Goal: Task Accomplishment & Management: Use online tool/utility

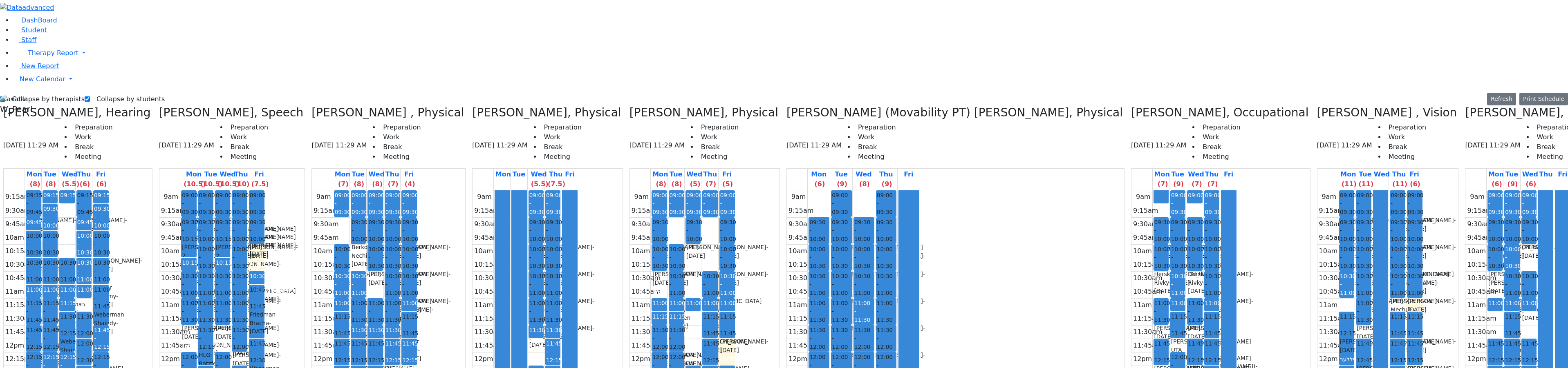
scroll to position [5, 0]
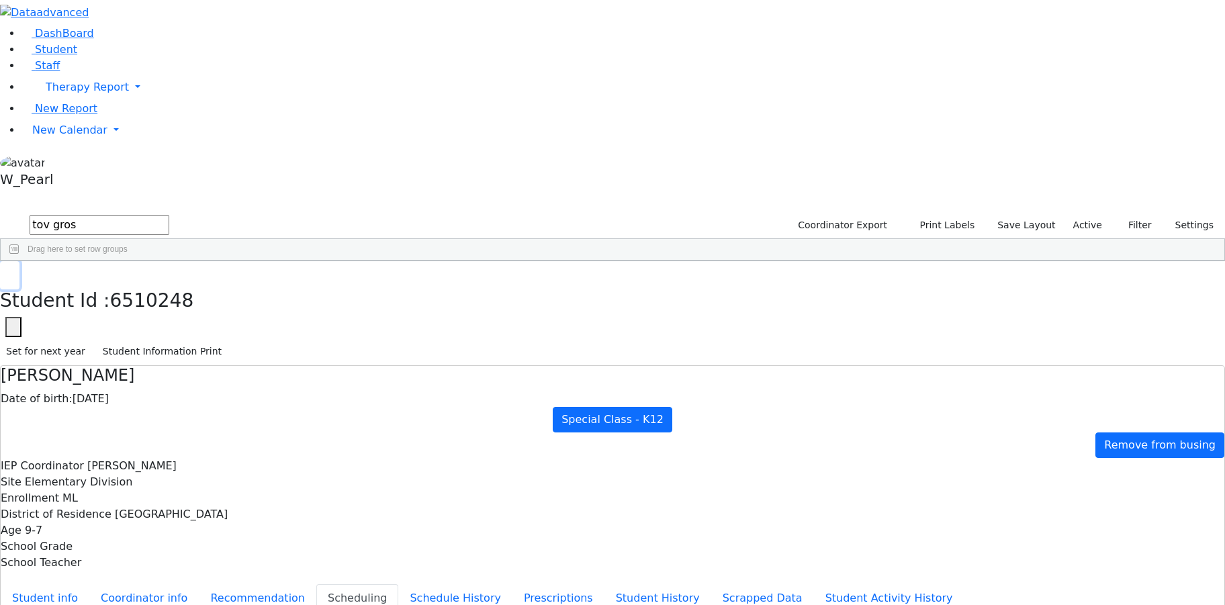
click at [19, 261] on button "button" at bounding box center [9, 275] width 19 height 28
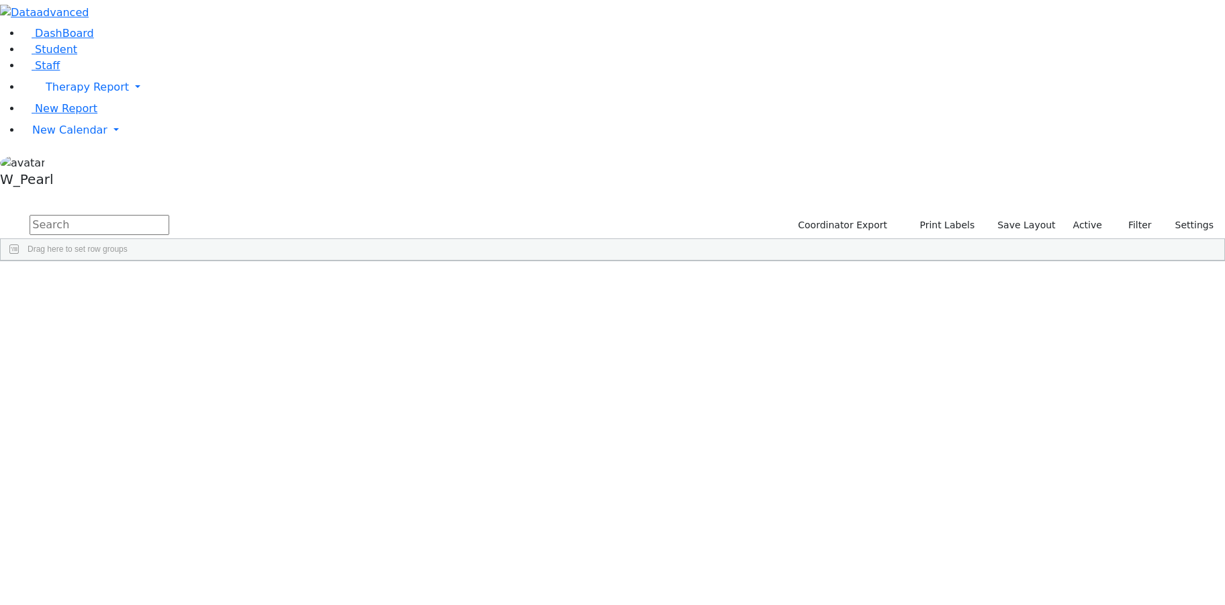
click at [169, 215] on input "text" at bounding box center [100, 225] width 140 height 20
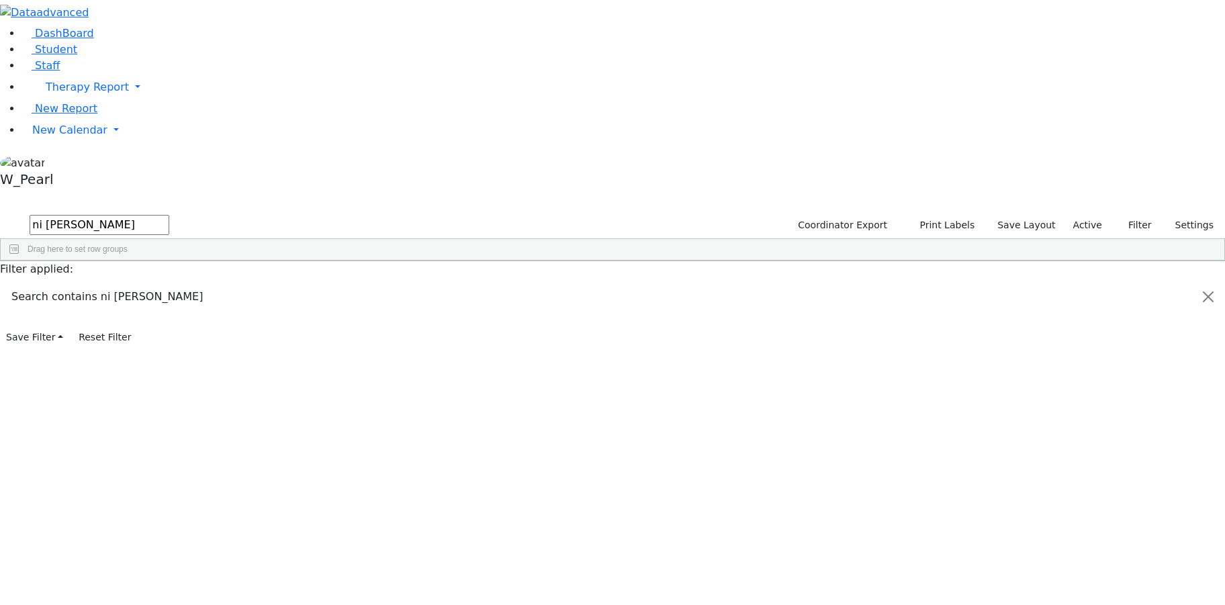
click at [238, 433] on div "Nichy" at bounding box center [198, 442] width 80 height 19
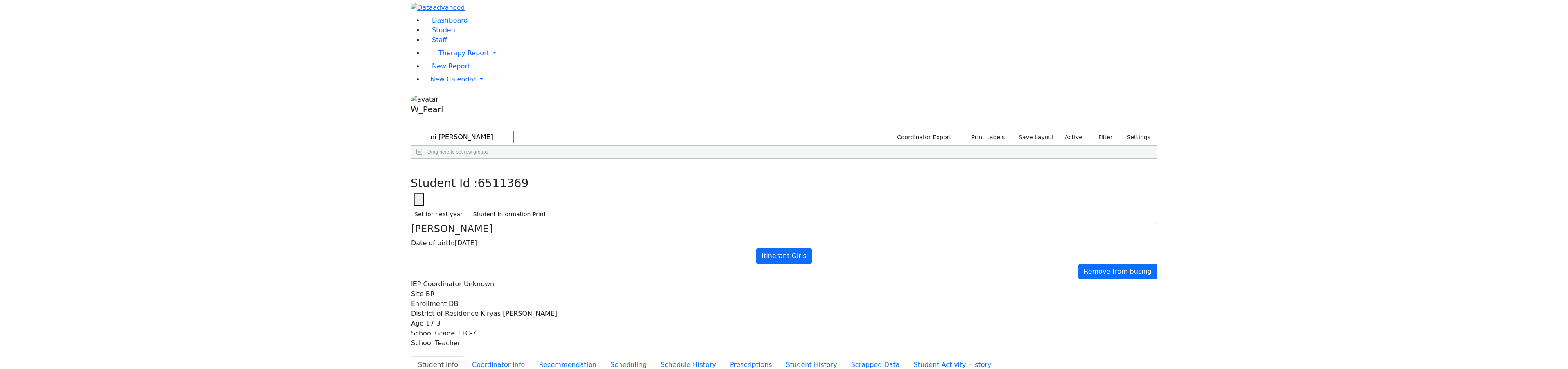
scroll to position [20, 0]
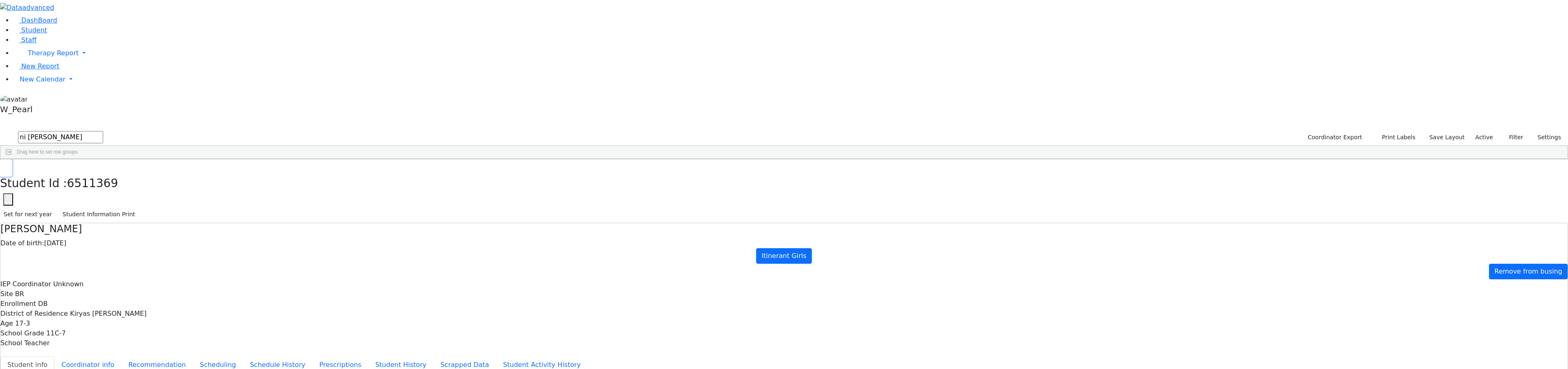
click at [12, 159] on button "button" at bounding box center [5, 168] width 12 height 17
drag, startPoint x: 200, startPoint y: 35, endPoint x: 79, endPoint y: 39, distance: 121.1
click at [79, 39] on div "DashBoard Student Staff Therapy Report Student Old Calendar Report" at bounding box center [784, 350] width 1568 height 700
click at [194, 173] on div "08/30/2012" at bounding box center [169, 178] width 49 height 12
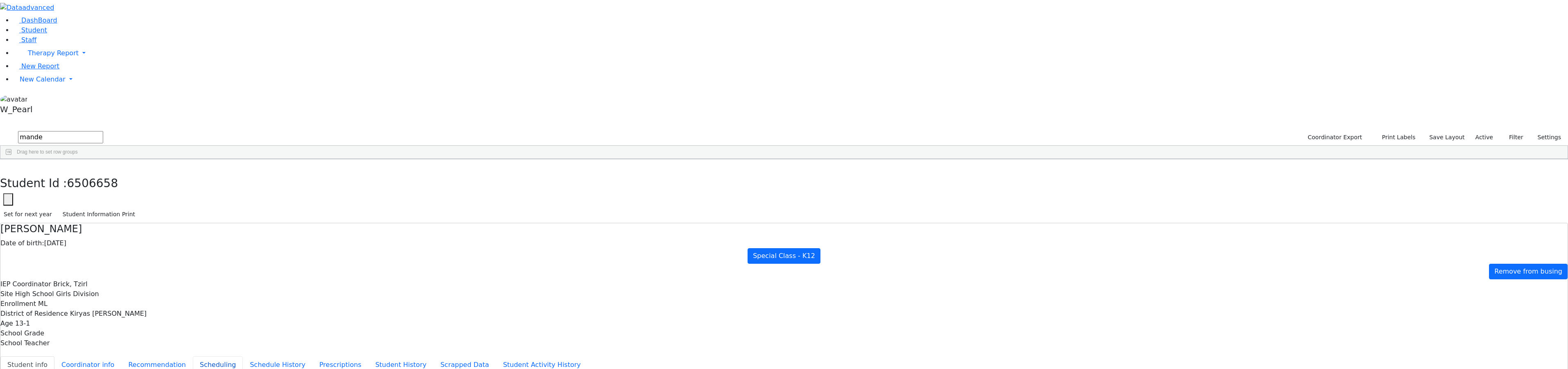
click at [243, 356] on button "Scheduling" at bounding box center [218, 365] width 50 height 17
click at [12, 159] on button "button" at bounding box center [5, 168] width 12 height 17
drag, startPoint x: 116, startPoint y: 33, endPoint x: 95, endPoint y: 35, distance: 21.1
click at [95, 35] on div "DashBoard Student Staff Therapy Report Student Old Calendar Report" at bounding box center [784, 236] width 1568 height 472
click at [223, 173] on div "Lebovits" at bounding box center [166, 178] width 112 height 12
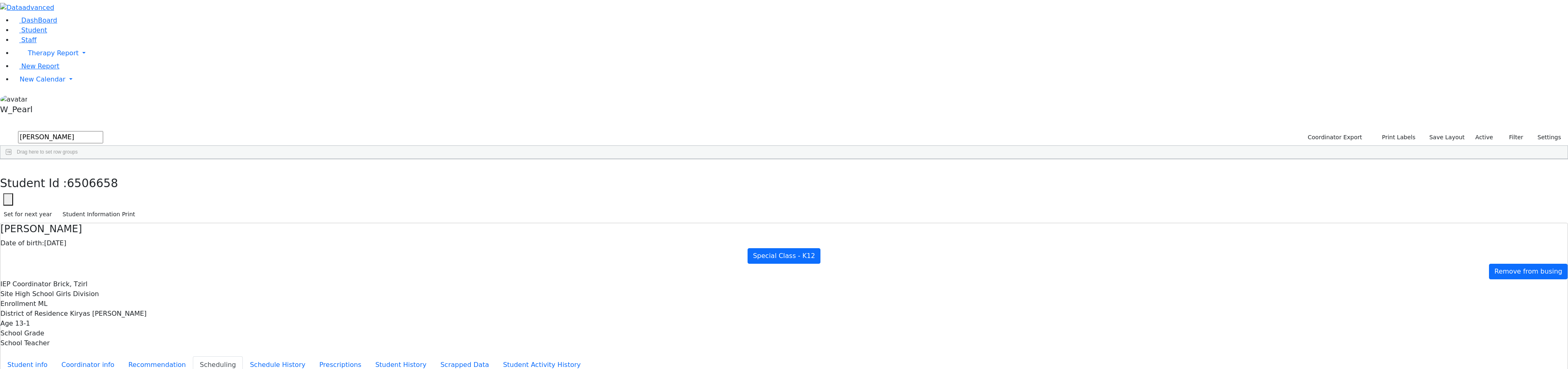
click at [223, 173] on div "Lebovits" at bounding box center [166, 178] width 112 height 12
click at [302, 118] on div "Students 1 A 24 K 24 W 24 A 24 K 24 W 24 876" at bounding box center [784, 124] width 1568 height 12
drag, startPoint x: 310, startPoint y: 11, endPoint x: 297, endPoint y: 9, distance: 13.2
click at [12, 159] on button "button" at bounding box center [5, 168] width 12 height 17
drag, startPoint x: 137, startPoint y: 35, endPoint x: 107, endPoint y: 32, distance: 30.1
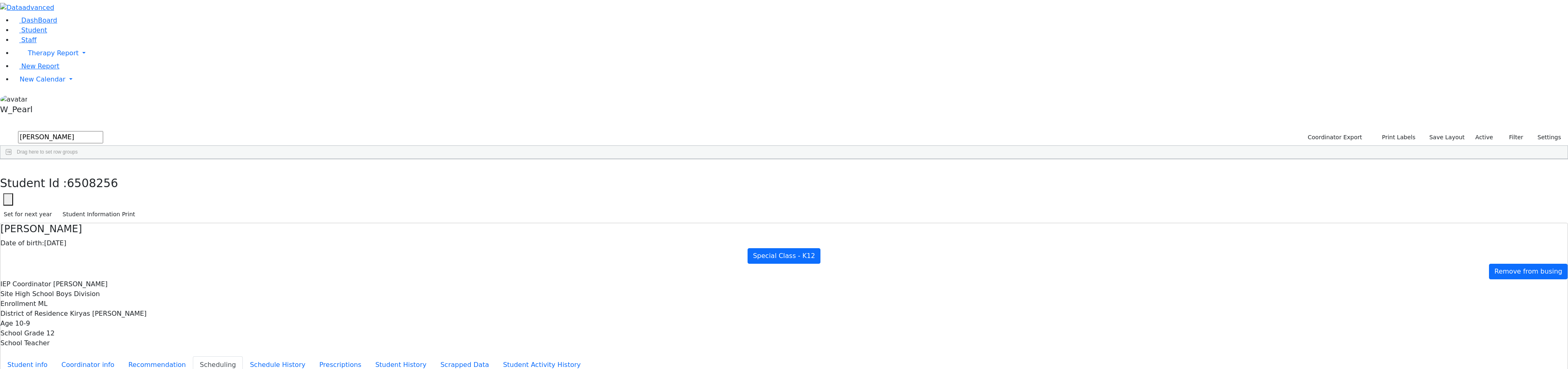
click at [103, 130] on form "zal lebo" at bounding box center [51, 138] width 103 height 16
type input "ja wer"
click at [211, 159] on div "Last Name" at bounding box center [163, 165] width 96 height 13
click at [226, 159] on div "Student Id Last Name 1 First Name" at bounding box center [780, 166] width 1559 height 13
click at [223, 173] on div "Werzberger" at bounding box center [166, 178] width 112 height 12
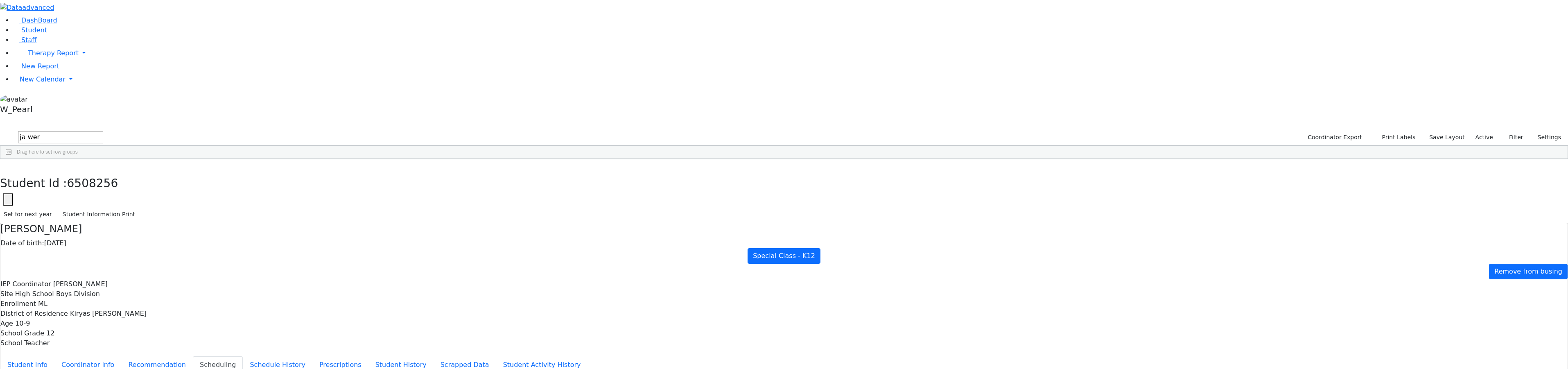
click at [223, 173] on div "Werzberger" at bounding box center [166, 178] width 112 height 12
click at [54, 356] on button "Student info" at bounding box center [27, 365] width 54 height 17
drag, startPoint x: 1152, startPoint y: 137, endPoint x: 1110, endPoint y: 138, distance: 42.0
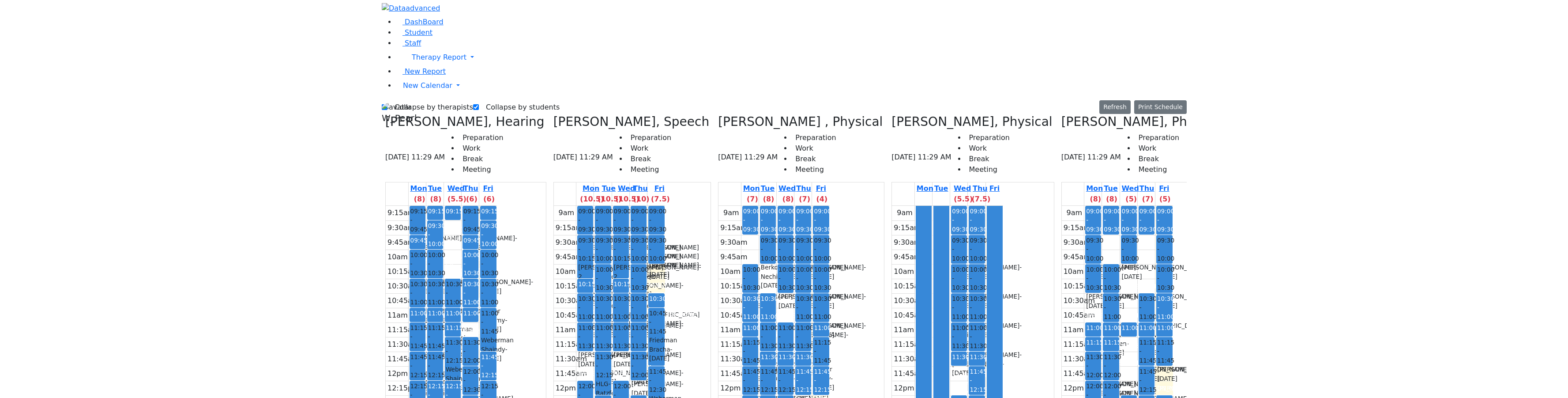
scroll to position [6, 0]
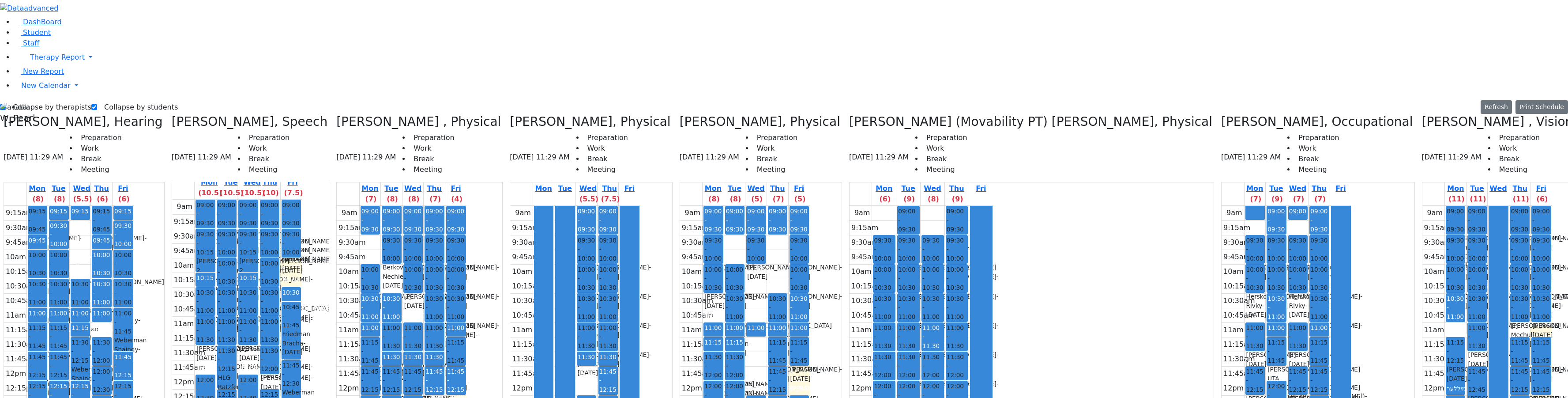
click at [38, 100] on label "Collapse by therapists" at bounding box center [49, 107] width 85 height 14
click at [6, 104] on input "Collapse by therapists" at bounding box center [3, 107] width 6 height 6
checkbox input "false"
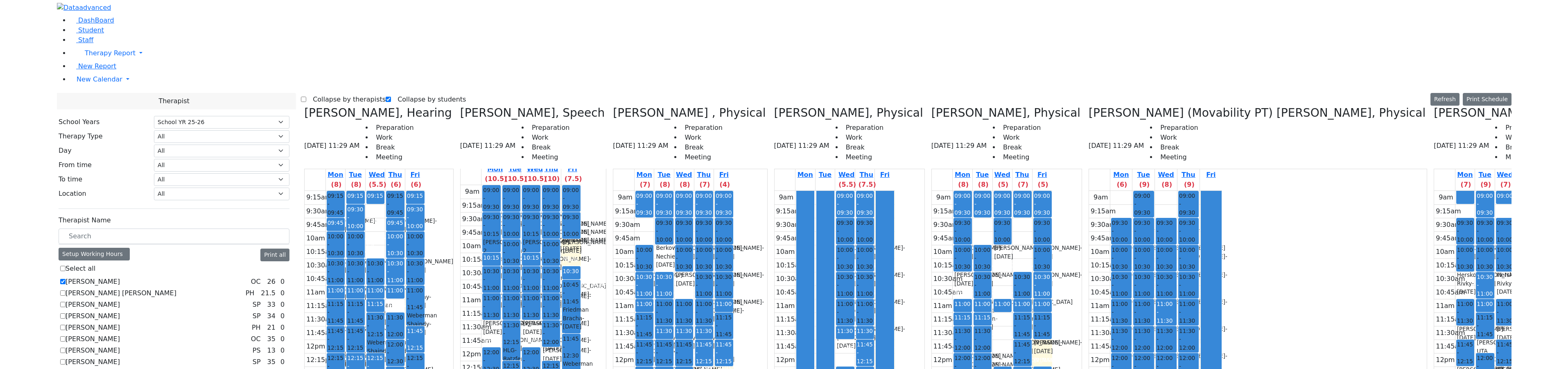
scroll to position [205, 0]
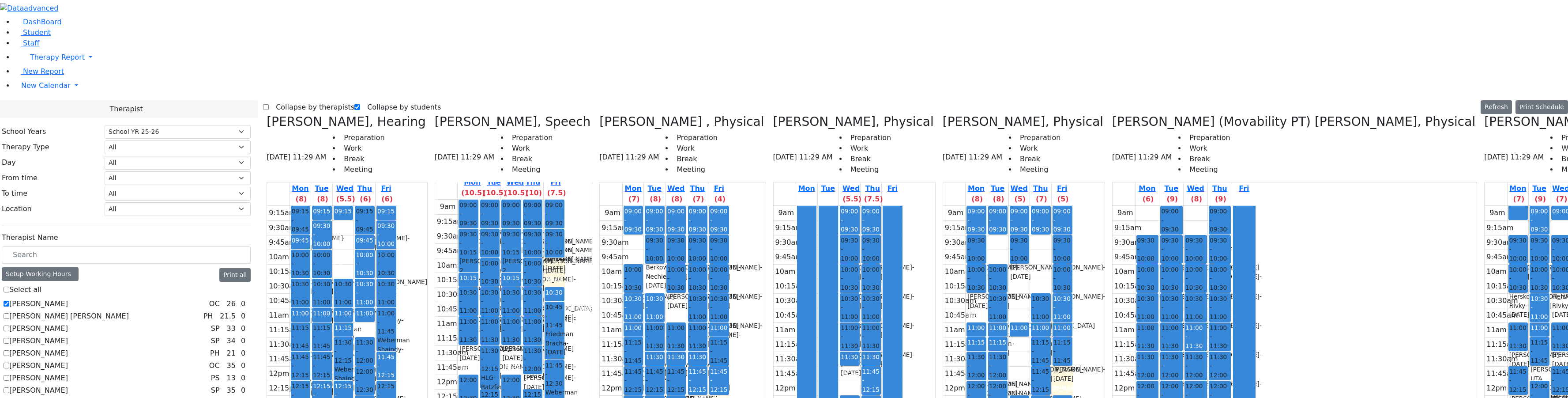
checkbox input "true"
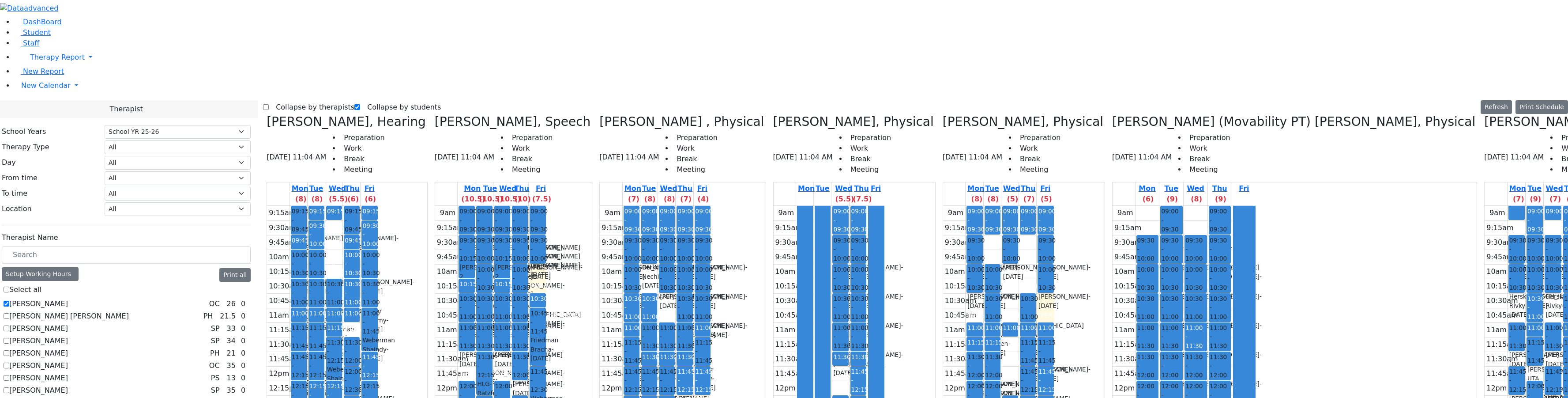
click at [294, 100] on label "Collapse by therapists" at bounding box center [311, 107] width 85 height 14
click at [269, 104] on input "Collapse by therapists" at bounding box center [265, 107] width 6 height 6
checkbox input "true"
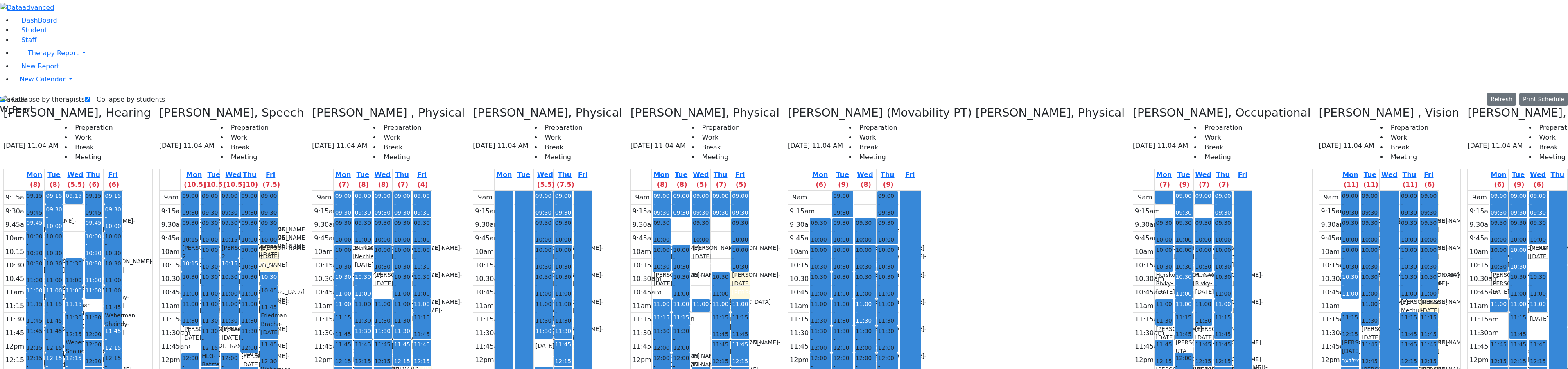
click at [746, 106] on icon at bounding box center [1133, 113] width 0 height 13
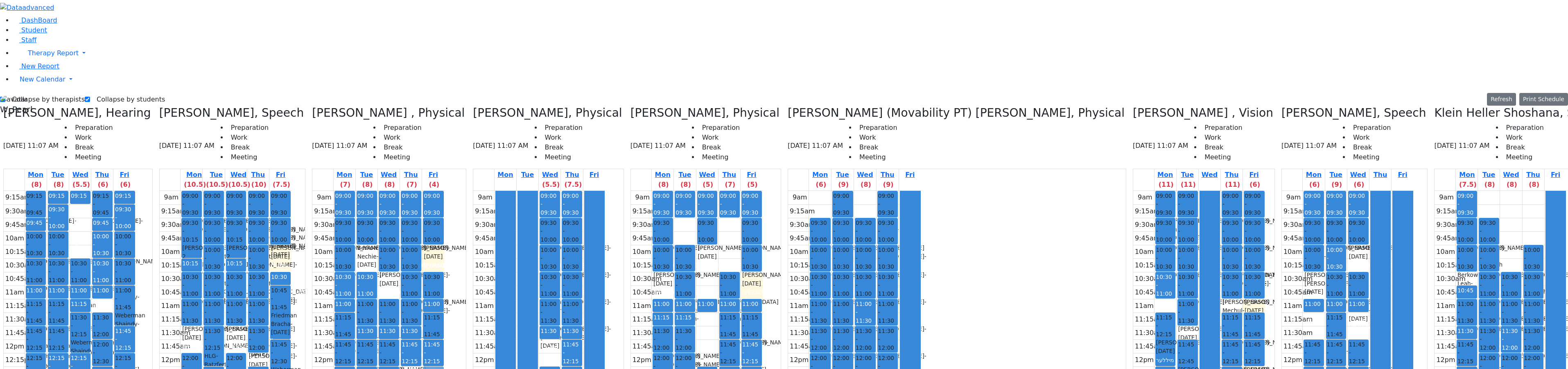
drag, startPoint x: 432, startPoint y: 109, endPoint x: 442, endPoint y: 230, distance: 121.4
click at [442, 230] on div "09:00 - 09:30 Prep 09:30 - 10:00 Kaufman Jacob - 02/16/2021 Horowitz Shira 10:0…" at bounding box center [433, 353] width 22 height 324
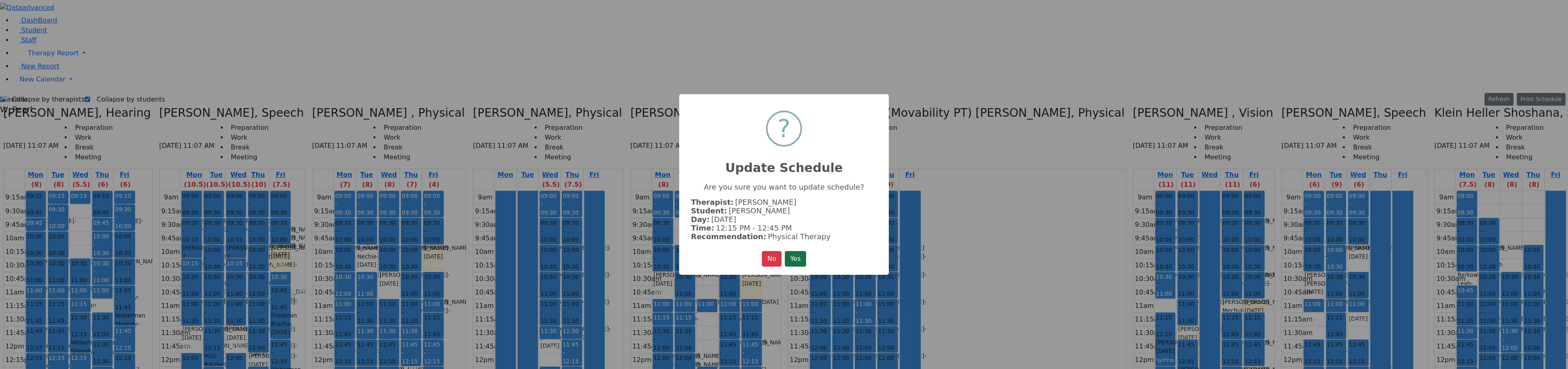
click at [746, 254] on button "Yes" at bounding box center [795, 259] width 21 height 16
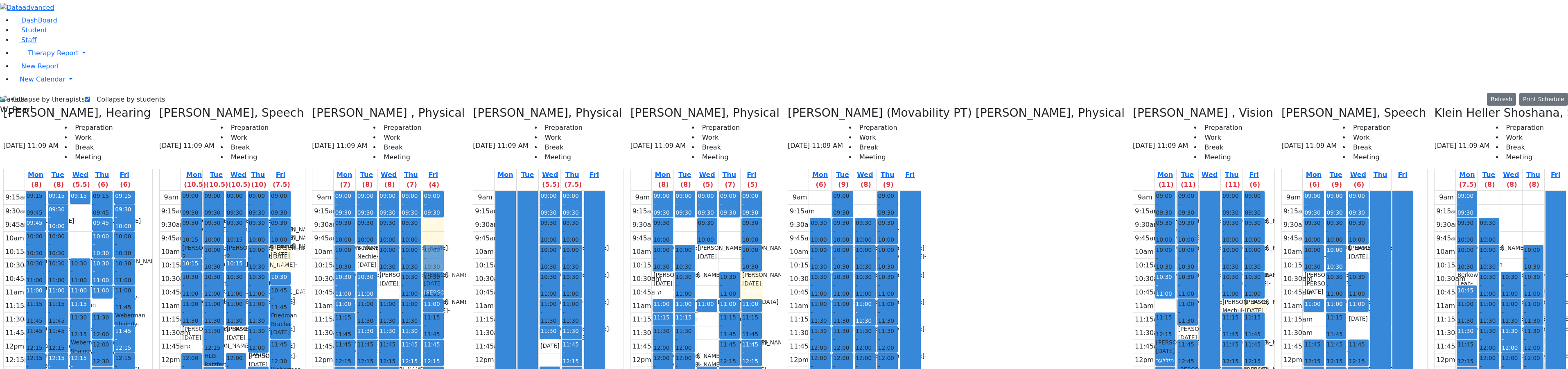
drag, startPoint x: 438, startPoint y: 88, endPoint x: 440, endPoint y: 109, distance: 21.1
click at [441, 191] on div "09:00 - 09:30 Prep 09:30 - 10:00 Kaufman Jacob - 02/16/2021 Horowitz Shira 10:3…" at bounding box center [433, 353] width 22 height 324
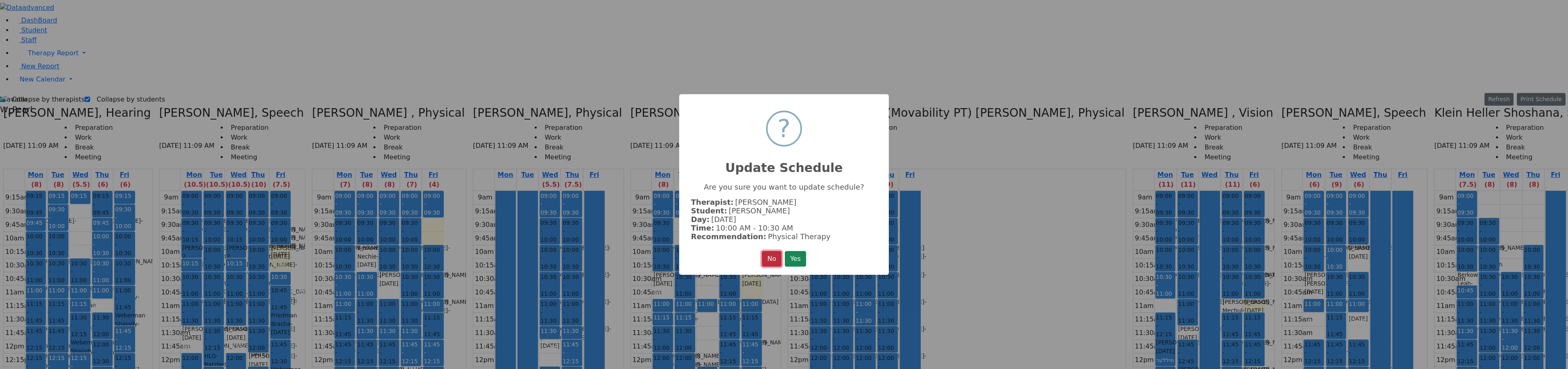
click at [746, 255] on button "No" at bounding box center [772, 259] width 20 height 16
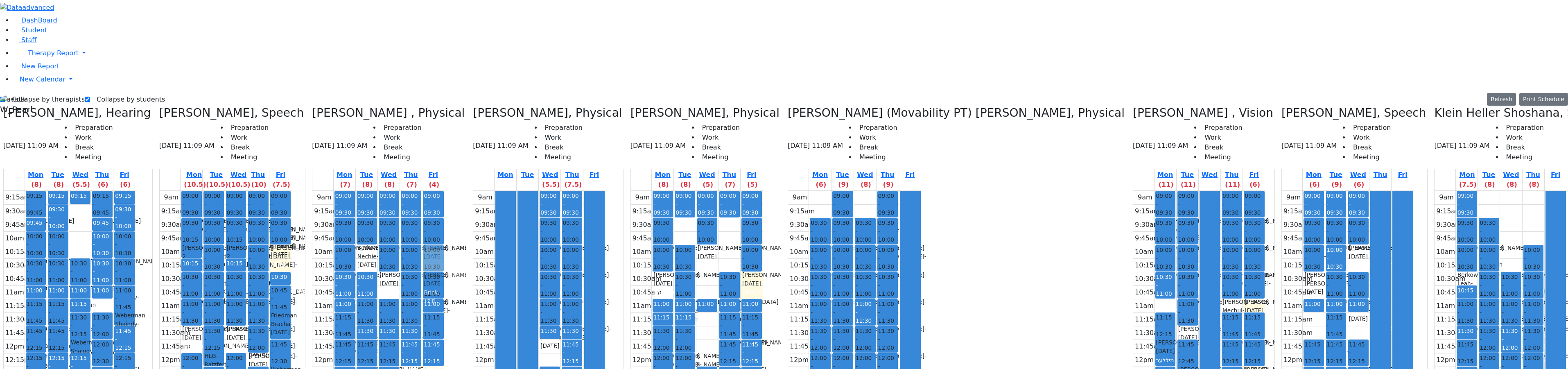
drag, startPoint x: 432, startPoint y: 237, endPoint x: 435, endPoint y: 96, distance: 141.0
click at [434, 191] on div "09:00 - 09:30 Prep 09:30 - 10:00 Kaufman Jacob - 02/16/2021 Horowitz Shira 10:3…" at bounding box center [433, 353] width 22 height 324
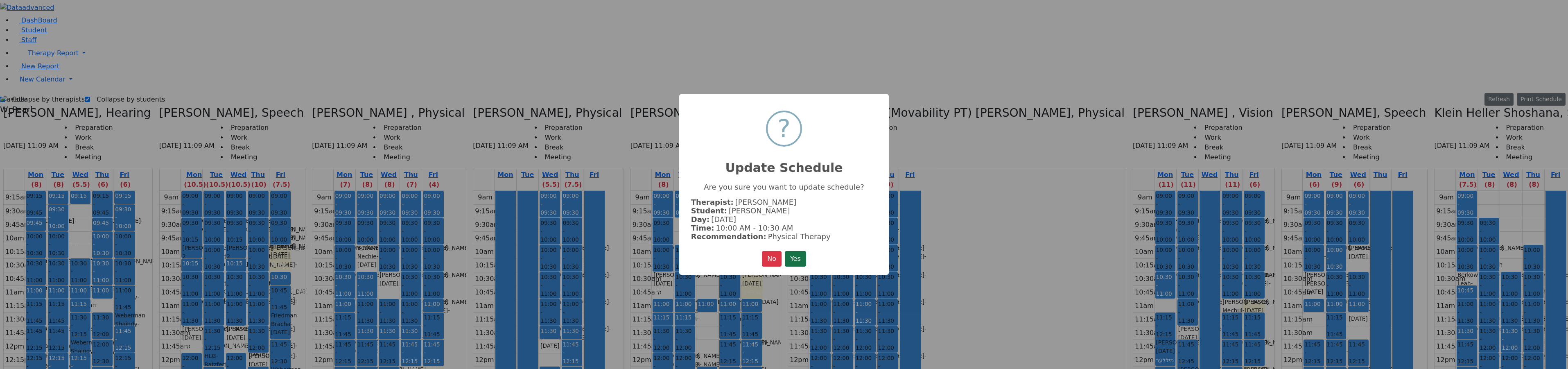
click at [746, 254] on button "Yes" at bounding box center [795, 259] width 21 height 16
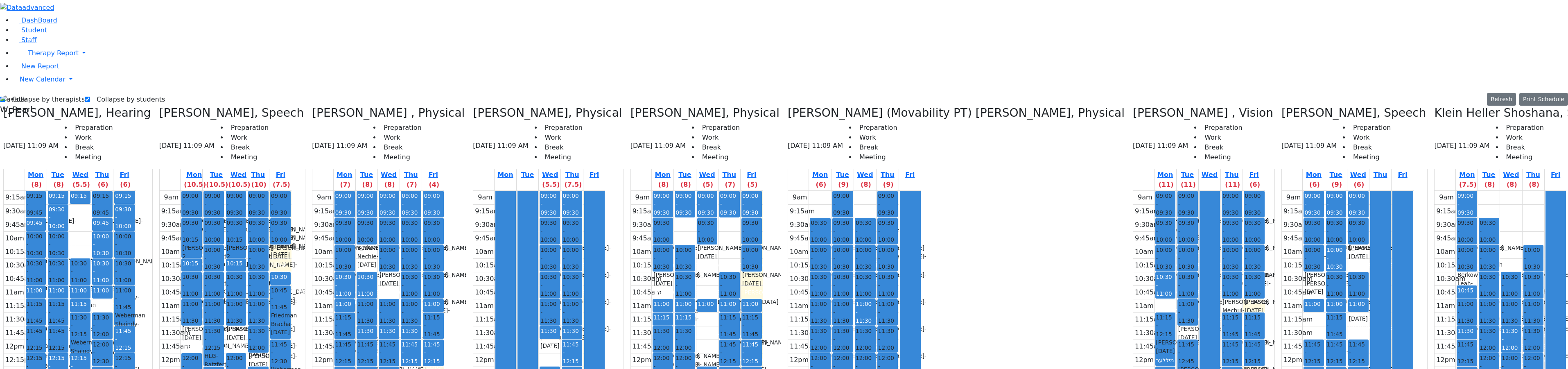
drag, startPoint x: 349, startPoint y: 336, endPoint x: 349, endPoint y: 346, distance: 10.0
click at [349, 348] on div "9am 9:15am 9:30am 9:45am 10am 10:15am 10:30am 10:45am 11am 11:15am 11:30am 11:4…" at bounding box center [378, 353] width 132 height 324
drag, startPoint x: 411, startPoint y: 339, endPoint x: 405, endPoint y: 345, distance: 8.5
click at [412, 348] on div "9am 9:15am 9:30am 9:45am 10am 10:15am 10:30am 10:45am 11am 11:15am 11:30am 11:4…" at bounding box center [378, 353] width 132 height 324
click at [346, 349] on div "9am 9:15am 9:30am 9:45am 10am 10:15am 10:30am 10:45am 11am 11:15am 11:30am 11:4…" at bounding box center [378, 353] width 132 height 324
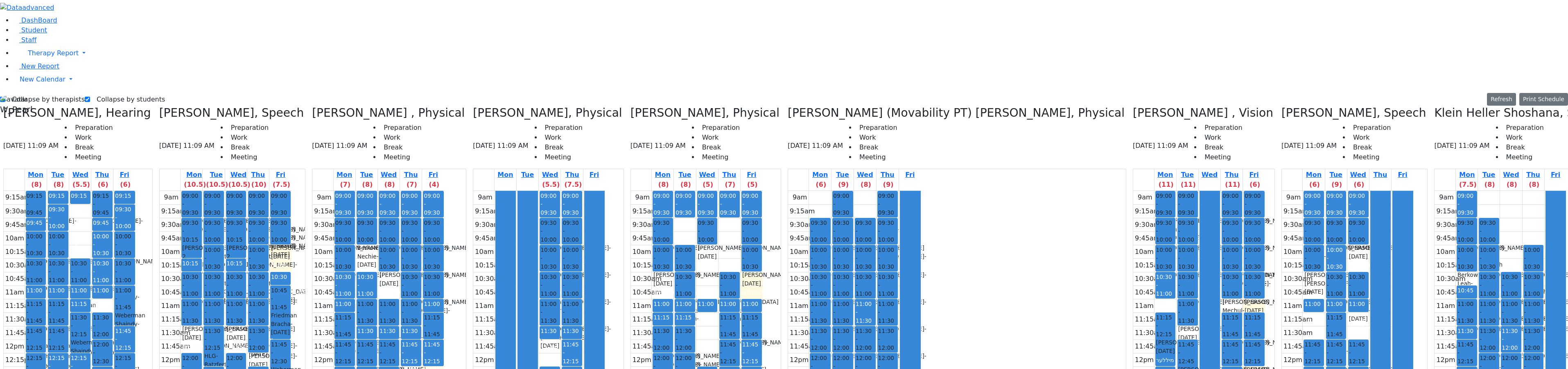
drag, startPoint x: 342, startPoint y: 317, endPoint x: 343, endPoint y: 325, distance: 8.1
click at [343, 325] on div "9am 9:15am 9:30am 9:45am 10am 10:15am 10:30am 10:45am 11am 11:15am 11:30am 11:4…" at bounding box center [378, 353] width 132 height 324
drag, startPoint x: 344, startPoint y: 337, endPoint x: 345, endPoint y: 342, distance: 5.1
click at [345, 342] on div "9am 9:15am 9:30am 9:45am 10am 10:15am 10:30am 10:45am 11am 11:15am 11:30am 11:4…" at bounding box center [378, 353] width 132 height 324
drag, startPoint x: 336, startPoint y: 313, endPoint x: 340, endPoint y: 328, distance: 15.5
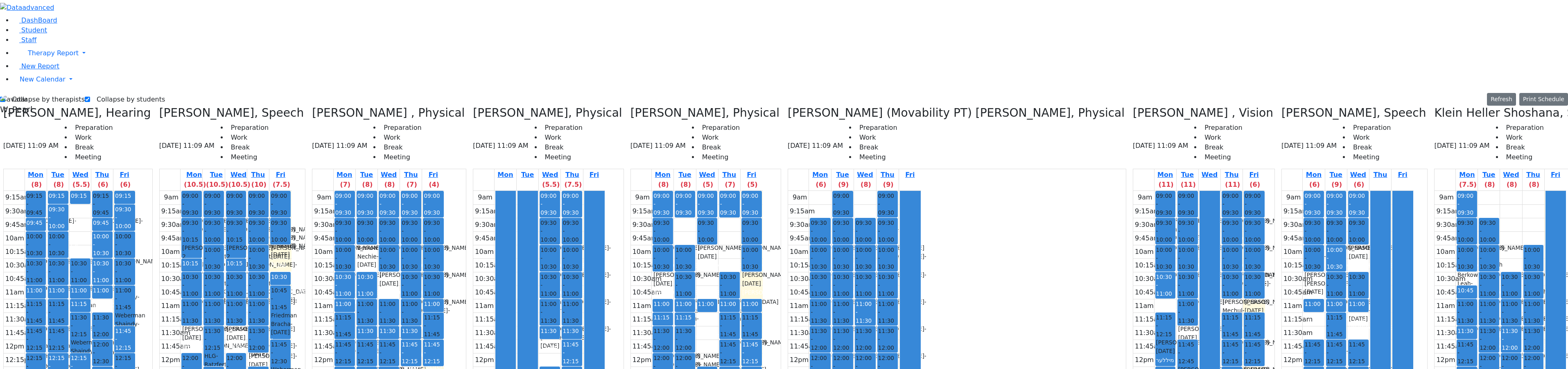
click at [340, 328] on div "9am 9:15am 9:30am 9:45am 10am 10:15am 10:30am 10:45am 11am 11:15am 11:30am 11:4…" at bounding box center [378, 353] width 132 height 324
drag, startPoint x: 343, startPoint y: 343, endPoint x: 344, endPoint y: 347, distance: 4.1
click at [344, 347] on div "9am 9:15am 9:30am 9:45am 10am 10:15am 10:30am 10:45am 11am 11:15am 11:30am 11:4…" at bounding box center [378, 353] width 132 height 324
drag, startPoint x: 344, startPoint y: 309, endPoint x: 345, endPoint y: 316, distance: 7.1
click at [346, 322] on div "9am 9:15am 9:30am 9:45am 10am 10:15am 10:30am 10:45am 11am 11:15am 11:30am 11:4…" at bounding box center [378, 353] width 132 height 324
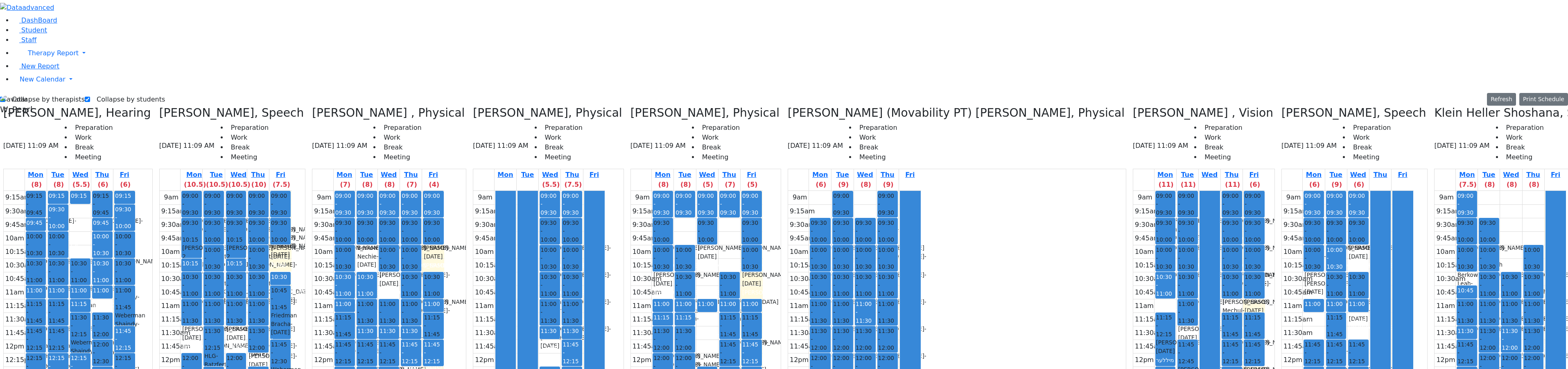
drag, startPoint x: 430, startPoint y: 110, endPoint x: 352, endPoint y: 339, distance: 241.9
click at [349, 343] on tr "09:00 - 09:30 Prep 09:30 - 10:00 Aker Leah - 04/09/2012 Brick, Tzirl Grade 6 10…" at bounding box center [378, 353] width 132 height 324
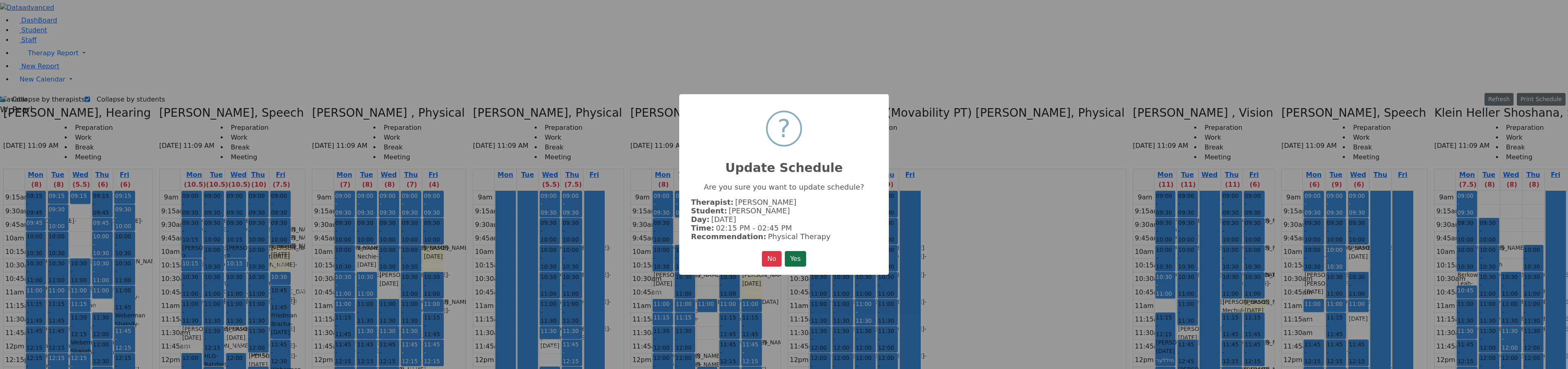
click at [746, 256] on button "Yes" at bounding box center [795, 259] width 21 height 16
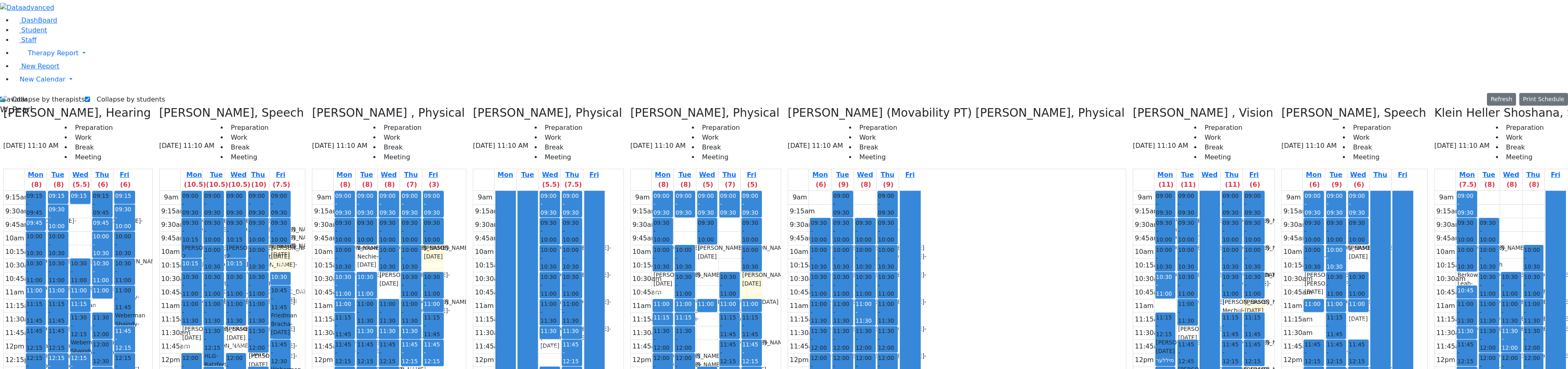
drag, startPoint x: 1546, startPoint y: 177, endPoint x: 1542, endPoint y: 182, distance: 6.4
drag, startPoint x: 1528, startPoint y: 176, endPoint x: 1525, endPoint y: 187, distance: 11.4
drag, startPoint x: 1499, startPoint y: 176, endPoint x: 1499, endPoint y: 181, distance: 5.0
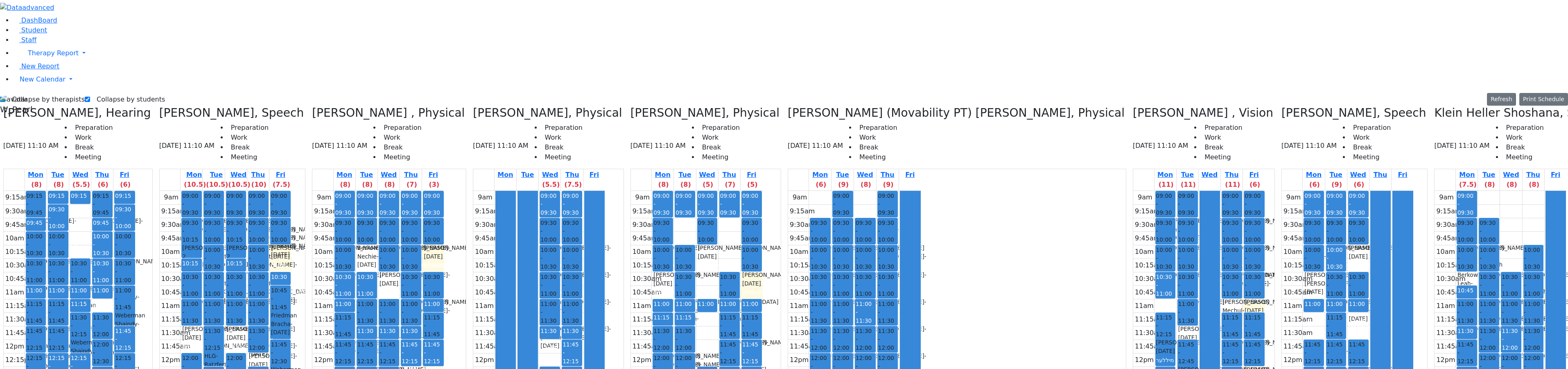
drag, startPoint x: 1541, startPoint y: 173, endPoint x: 1533, endPoint y: 181, distance: 11.3
drag, startPoint x: 1525, startPoint y: 182, endPoint x: 1510, endPoint y: 184, distance: 15.1
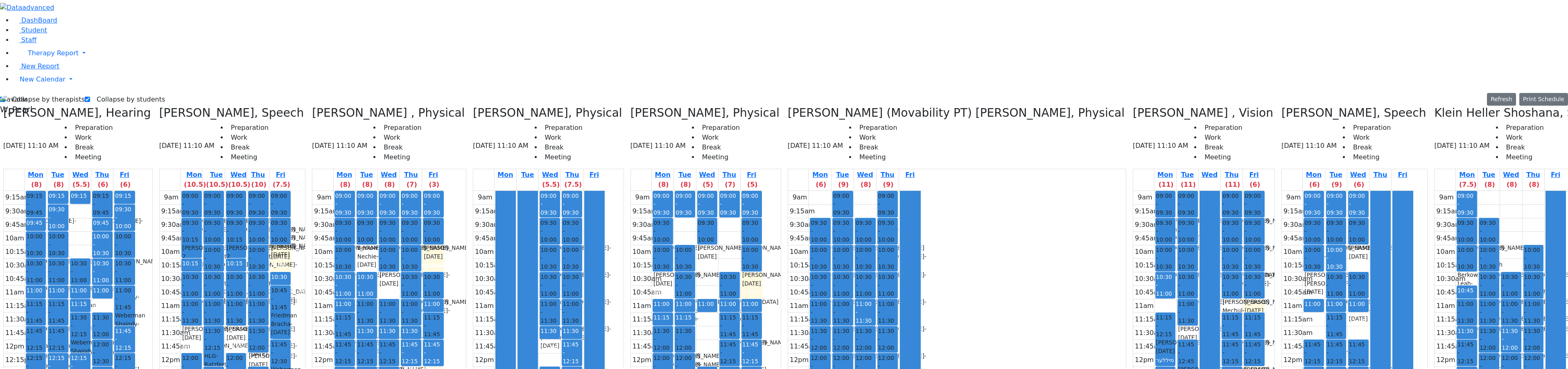
drag, startPoint x: 1542, startPoint y: 177, endPoint x: 1544, endPoint y: 190, distance: 13.2
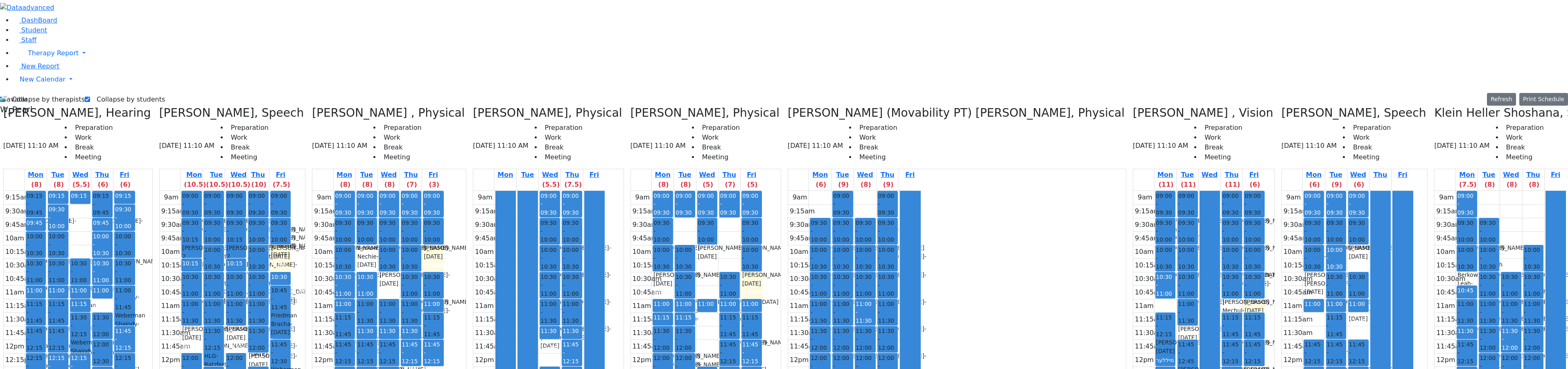
drag, startPoint x: 1525, startPoint y: 109, endPoint x: 1525, endPoint y: 114, distance: 5.0
drag, startPoint x: 1503, startPoint y: 178, endPoint x: 1502, endPoint y: 183, distance: 5.1
drag, startPoint x: 1458, startPoint y: 318, endPoint x: 1456, endPoint y: 288, distance: 30.1
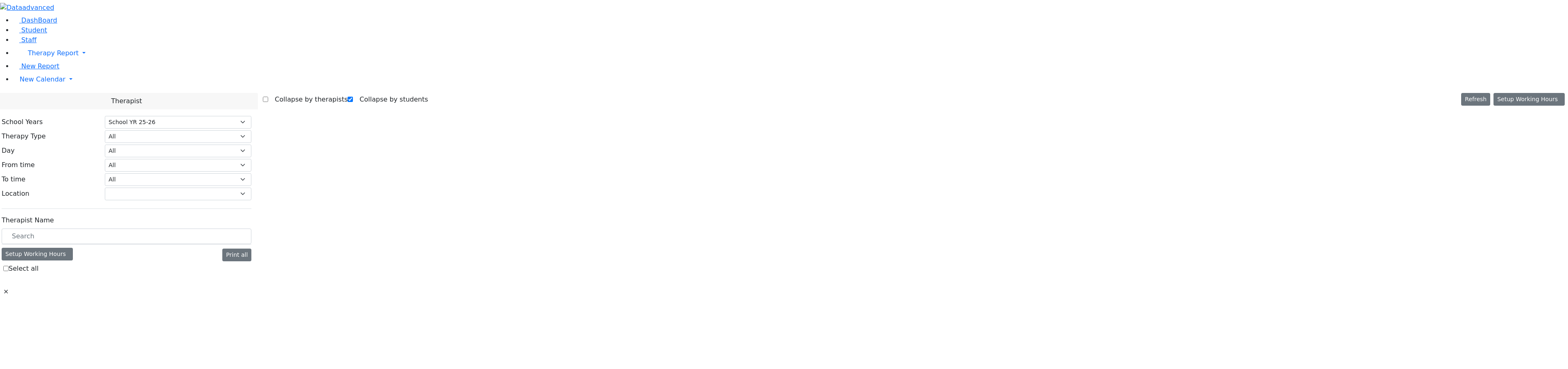
select select "212"
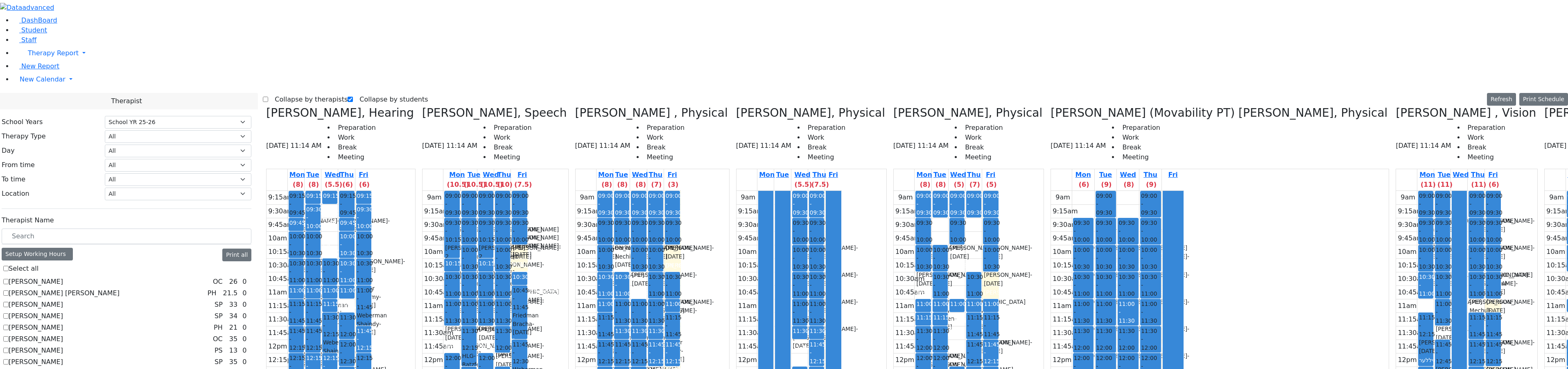
click at [296, 93] on label "Collapse by therapists" at bounding box center [308, 99] width 79 height 13
click at [268, 96] on input "Collapse by therapists" at bounding box center [265, 99] width 5 height 5
checkbox input "true"
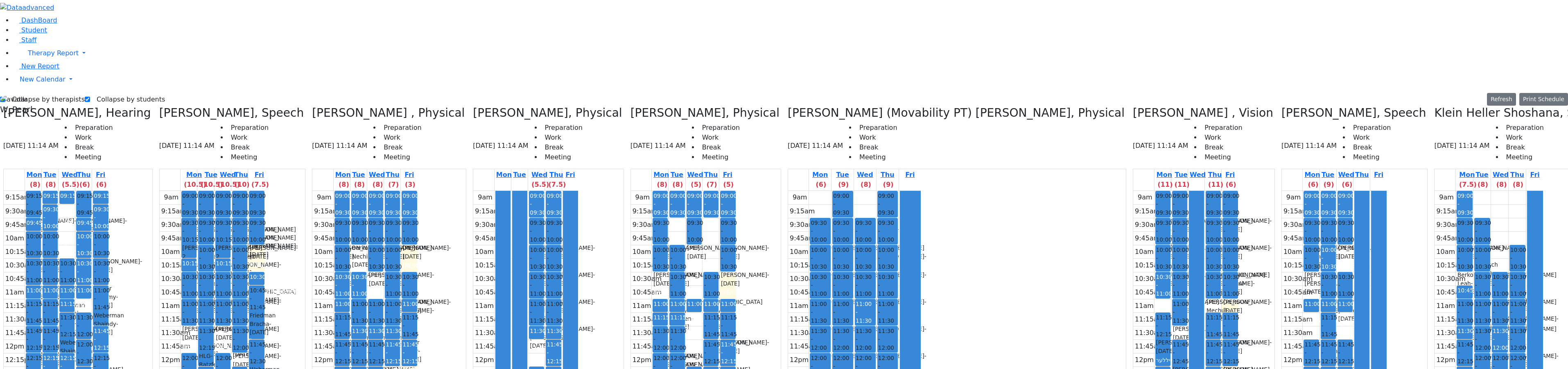
drag, startPoint x: 1544, startPoint y: 107, endPoint x: 1539, endPoint y: 82, distance: 25.5
drag, startPoint x: 1550, startPoint y: 109, endPoint x: 1546, endPoint y: 98, distance: 11.7
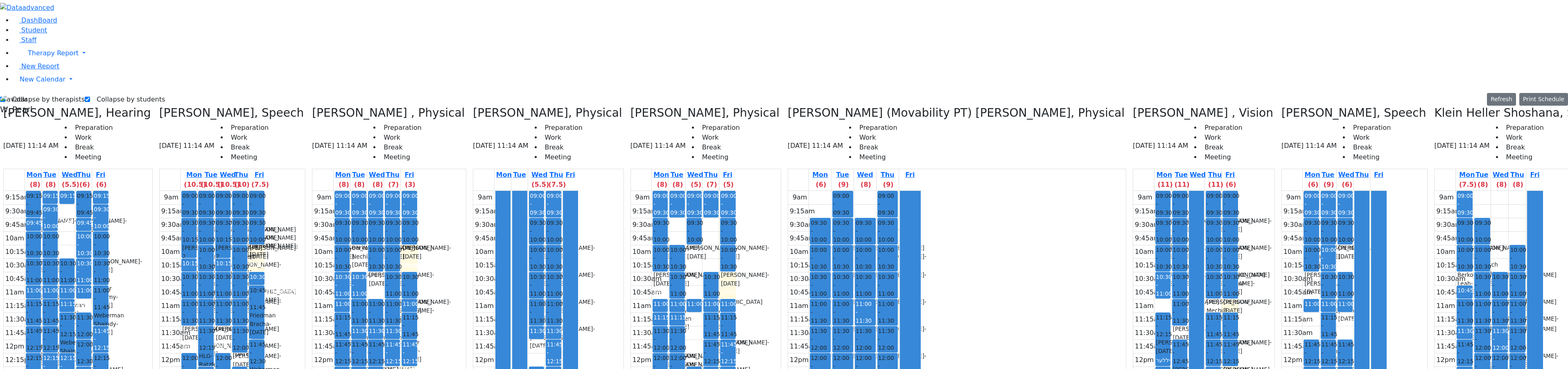
drag, startPoint x: 1545, startPoint y: 110, endPoint x: 1537, endPoint y: 108, distance: 8.2
drag, startPoint x: 1530, startPoint y: 115, endPoint x: 1525, endPoint y: 111, distance: 6.4
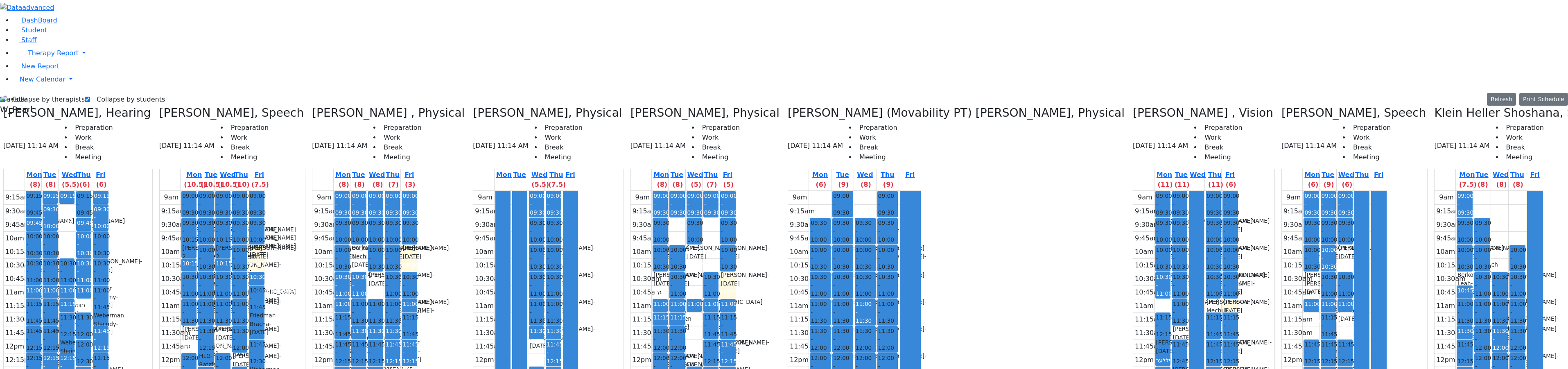
drag, startPoint x: 435, startPoint y: 88, endPoint x: 442, endPoint y: 167, distance: 79.3
click at [417, 191] on div "09:00 - 09:30 Prep 09:30 - 10:00 Kaufman Jacob - 02/16/2021 Horowitz Shira 10:3…" at bounding box center [410, 191] width 16 height 0
drag, startPoint x: 435, startPoint y: 81, endPoint x: 433, endPoint y: 107, distance: 26.1
click at [418, 191] on div "9am 9:15am 9:30am 9:45am 10am 10:15am 10:30am 10:45am 11am 11:15am 11:30am 11:4…" at bounding box center [365, 353] width 105 height 324
click at [418, 245] on td at bounding box center [376, 252] width 84 height 13
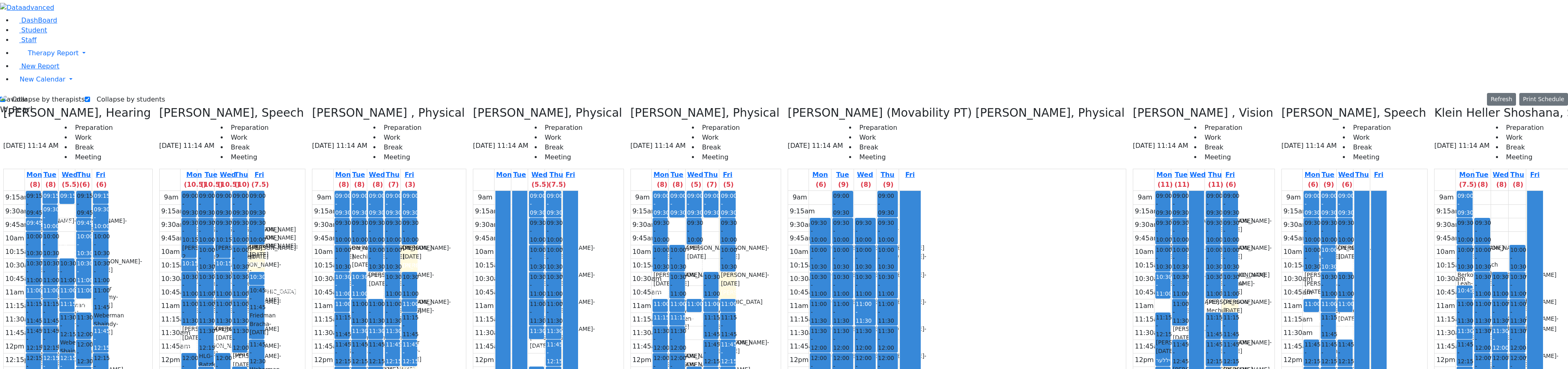
click at [416, 244] on div "Kaufman Jacob - 02/16/2021" at bounding box center [409, 253] width 14 height 17
drag, startPoint x: 432, startPoint y: 84, endPoint x: 428, endPoint y: 128, distance: 44.2
click at [417, 191] on div "09:00 - 09:30 Prep 09:30 - 10:00 Kaufman Jacob - 02/16/2021 Horowitz Shira 10:3…" at bounding box center [410, 191] width 16 height 0
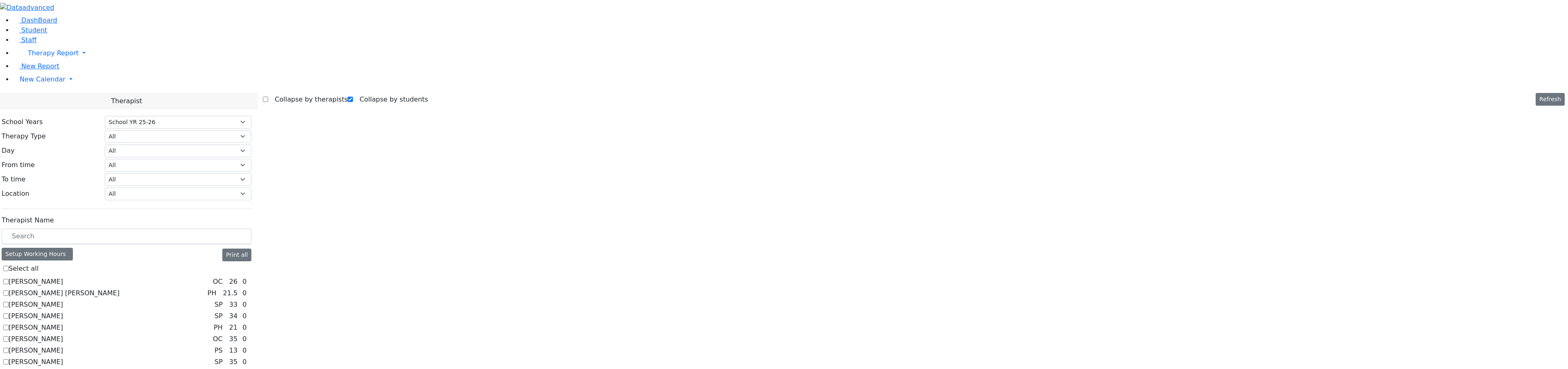
select select "212"
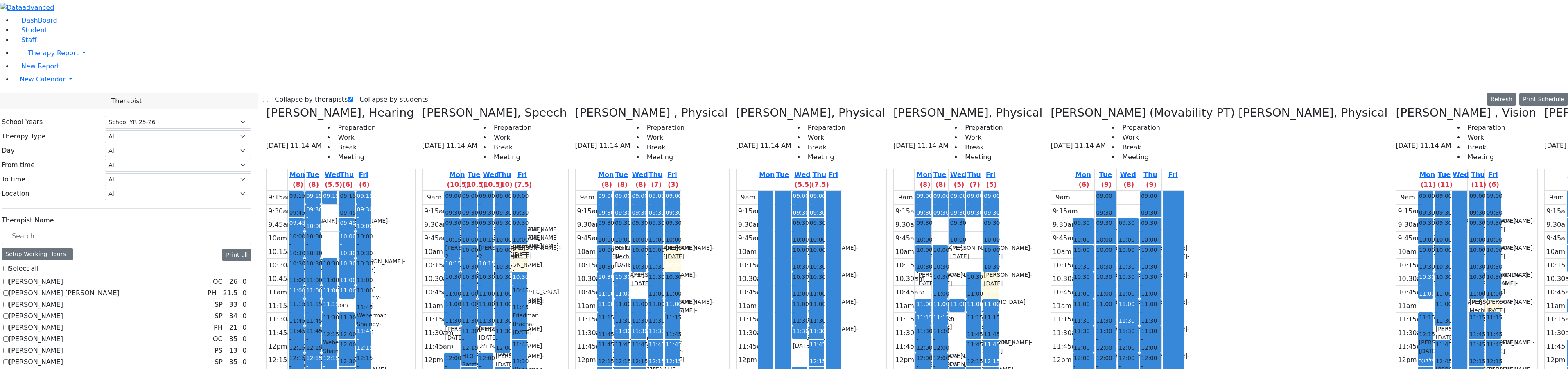
click at [287, 93] on label "Collapse by therapists" at bounding box center [308, 99] width 79 height 13
click at [268, 96] on input "Collapse by therapists" at bounding box center [265, 99] width 5 height 5
checkbox input "true"
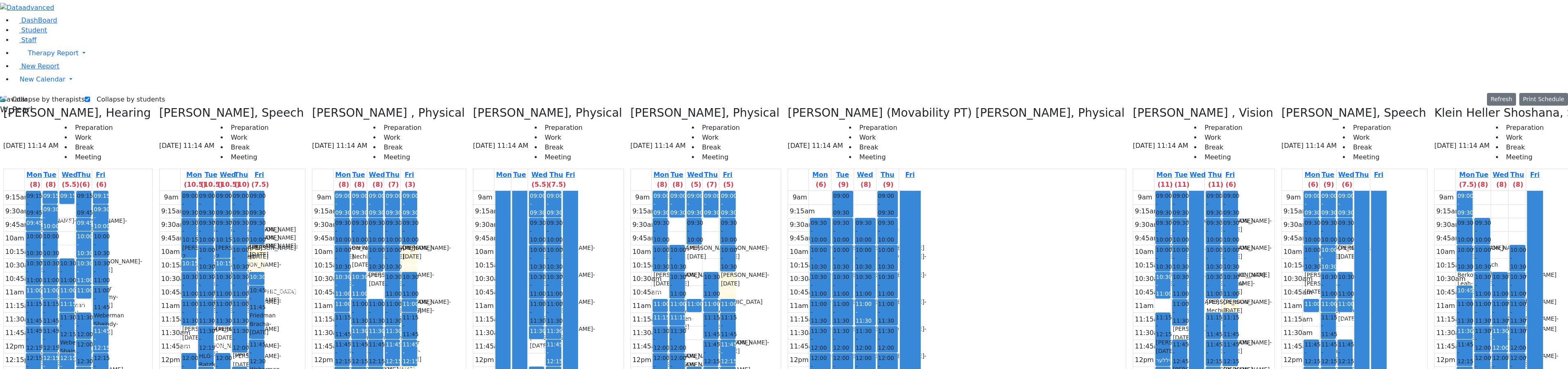
drag, startPoint x: 429, startPoint y: 90, endPoint x: 432, endPoint y: 93, distance: 4.2
click at [418, 191] on div "9am 9:15am 9:30am 9:45am 10am 10:15am 10:30am 10:45am 11am 11:15am 11:30am 11:4…" at bounding box center [365, 353] width 105 height 324
drag, startPoint x: 432, startPoint y: 87, endPoint x: 434, endPoint y: 229, distance: 142.0
click at [418, 232] on div "9am 9:15am 9:30am 9:45am 10am 10:15am 10:30am 10:45am 11am 11:15am 11:30am 11:4…" at bounding box center [365, 353] width 105 height 324
click at [418, 367] on td at bounding box center [376, 373] width 84 height 13
